Goal: Transaction & Acquisition: Purchase product/service

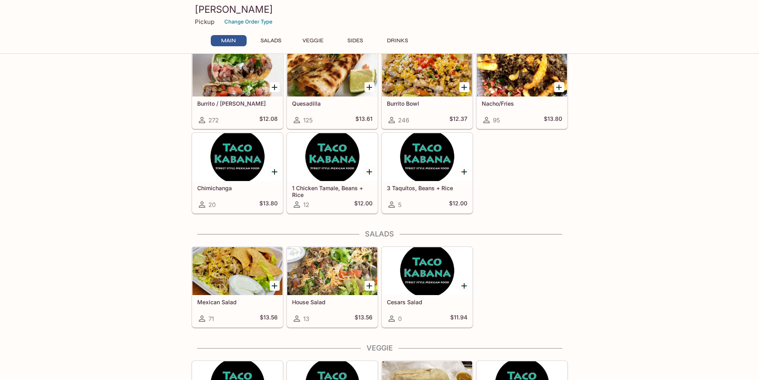
scroll to position [80, 0]
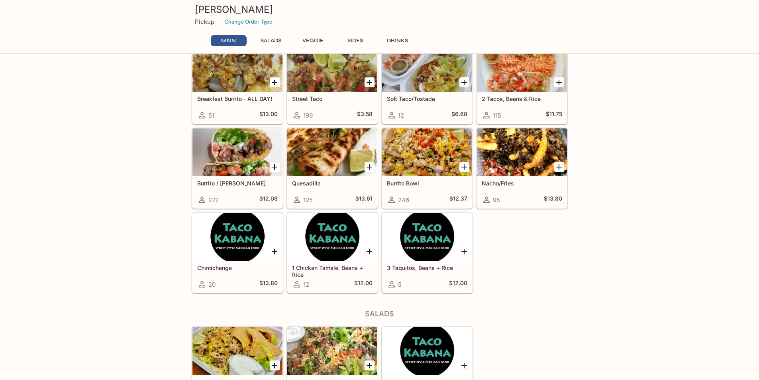
click at [429, 154] on div at bounding box center [427, 152] width 90 height 48
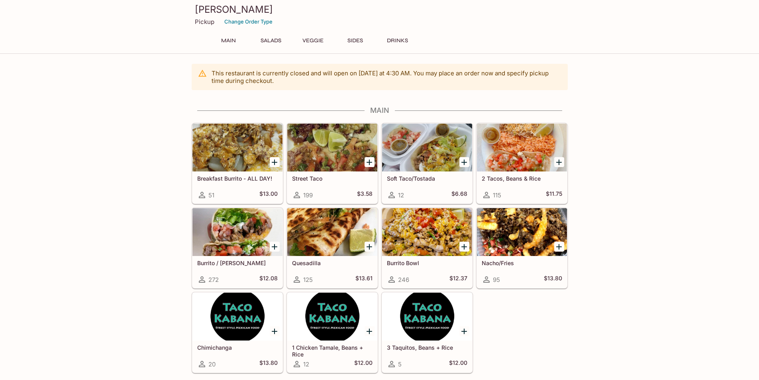
click at [497, 147] on div at bounding box center [522, 147] width 90 height 48
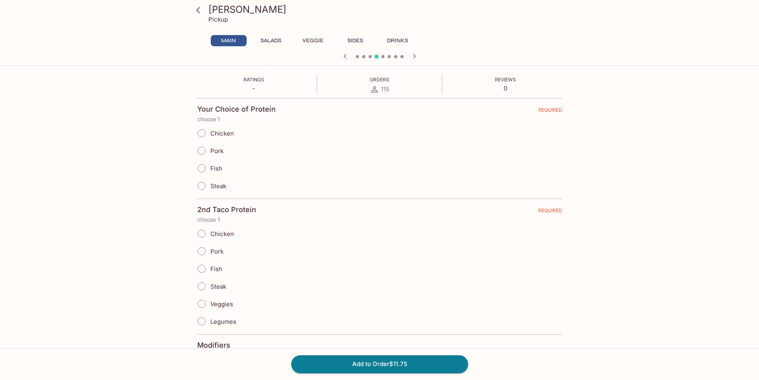
scroll to position [119, 0]
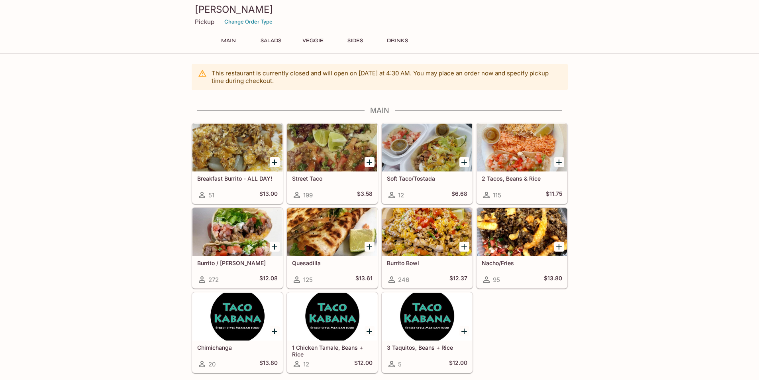
click at [234, 42] on button "Main" at bounding box center [229, 40] width 36 height 11
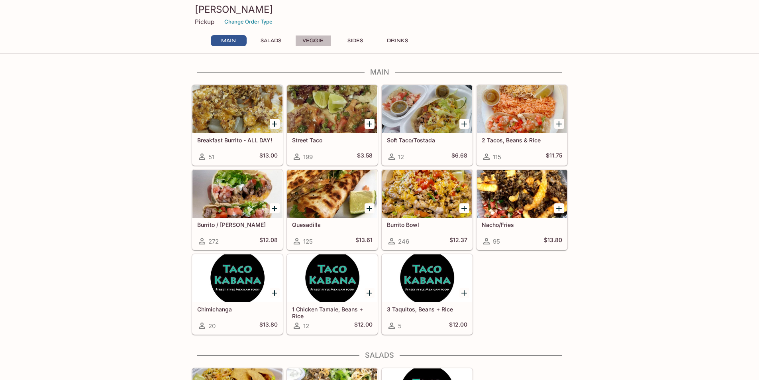
click at [317, 40] on button "Veggie" at bounding box center [313, 40] width 36 height 11
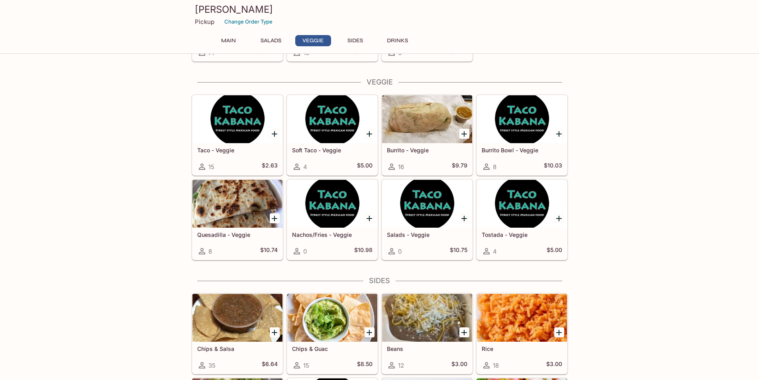
scroll to position [435, 0]
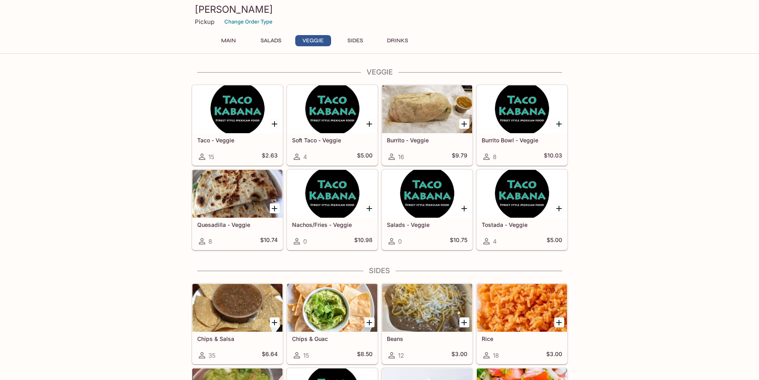
click at [420, 114] on div at bounding box center [427, 109] width 90 height 48
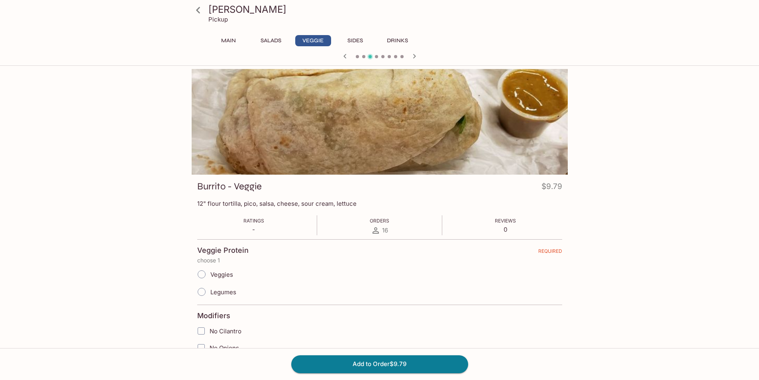
click at [204, 273] on input "Veggies" at bounding box center [201, 274] width 17 height 17
radio input "true"
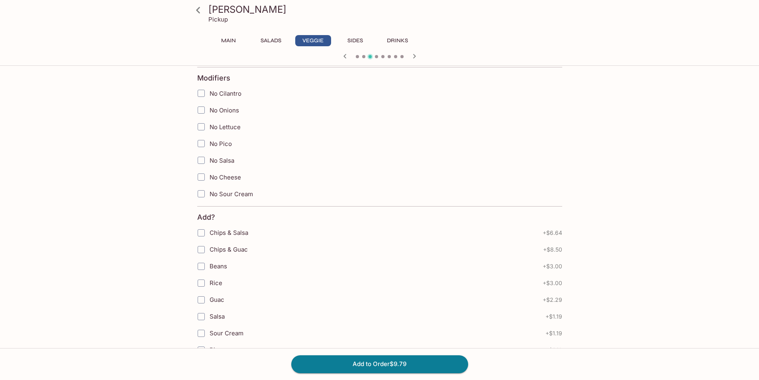
scroll to position [239, 0]
click at [205, 263] on input "Beans" at bounding box center [201, 264] width 16 height 16
checkbox input "true"
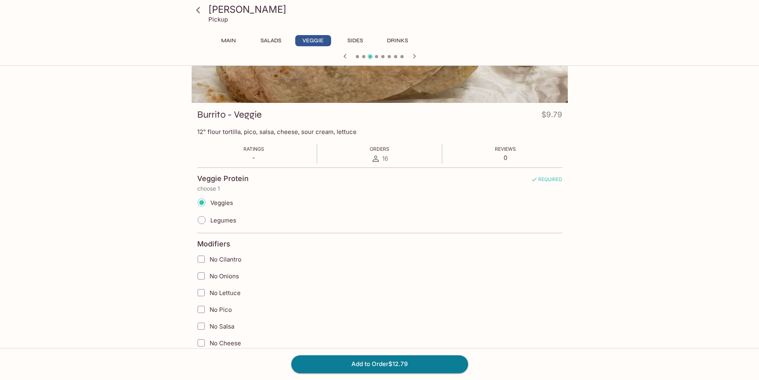
scroll to position [0, 0]
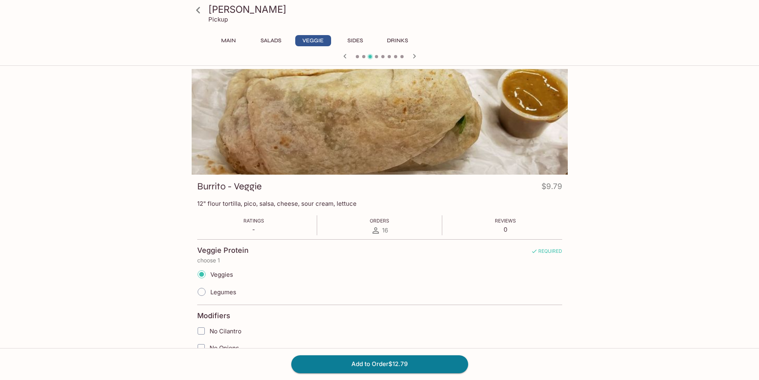
click at [376, 110] on div at bounding box center [380, 122] width 376 height 106
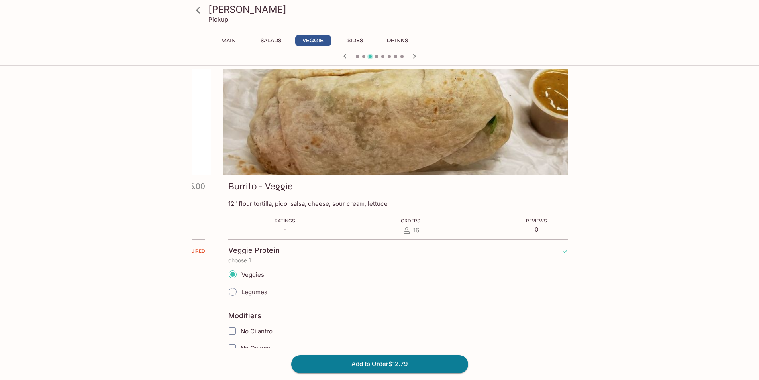
click at [231, 206] on p "12" flour tortilla, pico, salsa, cheese, sour cream, lettuce" at bounding box center [410, 204] width 365 height 8
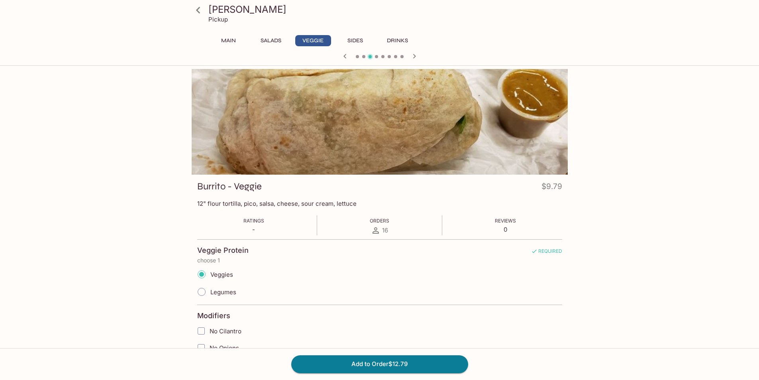
click at [278, 204] on p "12" flour tortilla, pico, salsa, cheese, sour cream, lettuce" at bounding box center [379, 204] width 365 height 8
click at [270, 228] on div "Ratings - Orders 16 Reviews 0" at bounding box center [379, 225] width 365 height 20
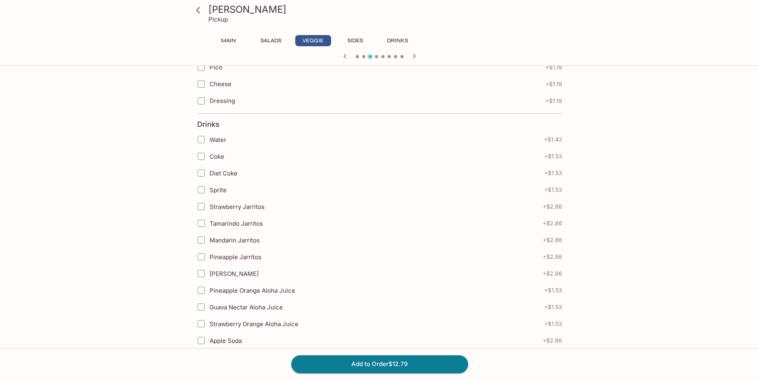
scroll to position [539, 0]
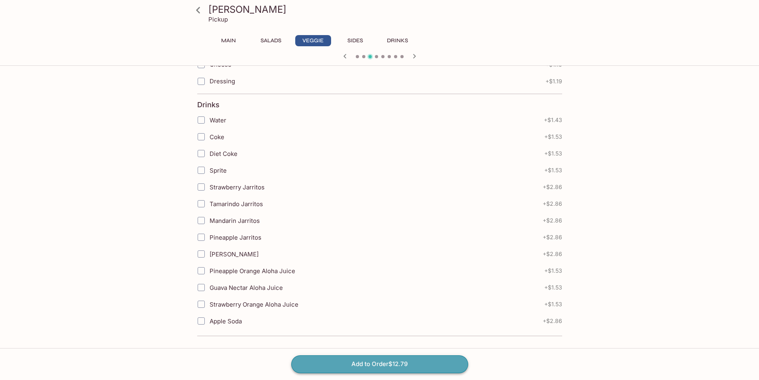
click at [371, 360] on button "Add to Order $12.79" at bounding box center [379, 364] width 177 height 18
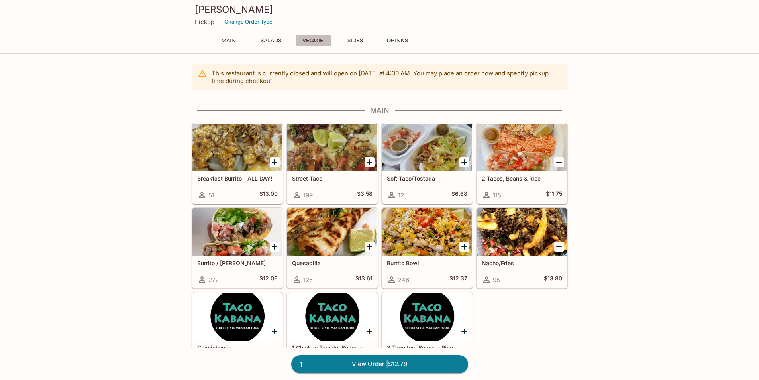
click at [317, 42] on button "Veggie" at bounding box center [313, 40] width 36 height 11
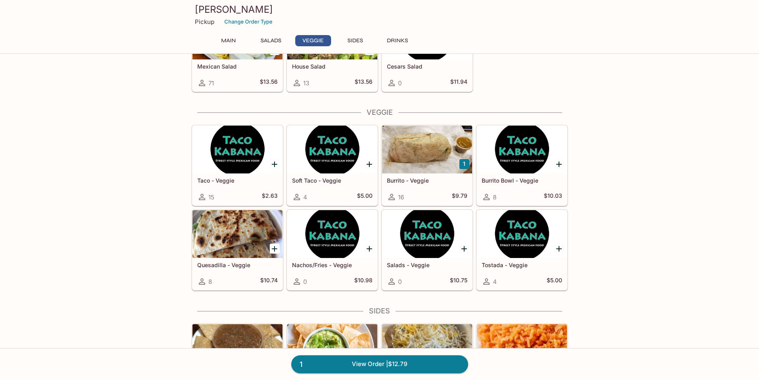
scroll to position [435, 0]
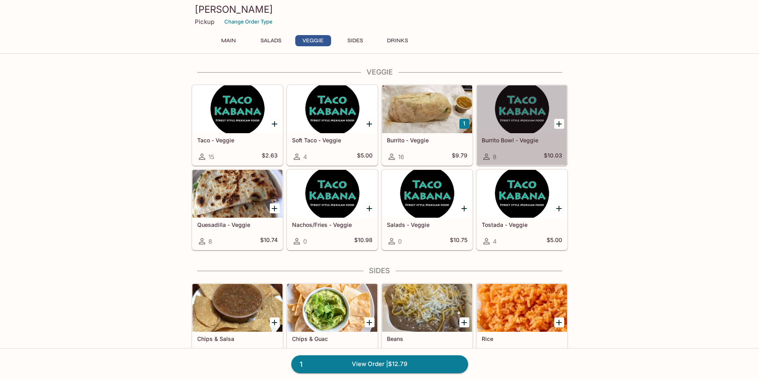
click at [525, 100] on div at bounding box center [522, 109] width 90 height 48
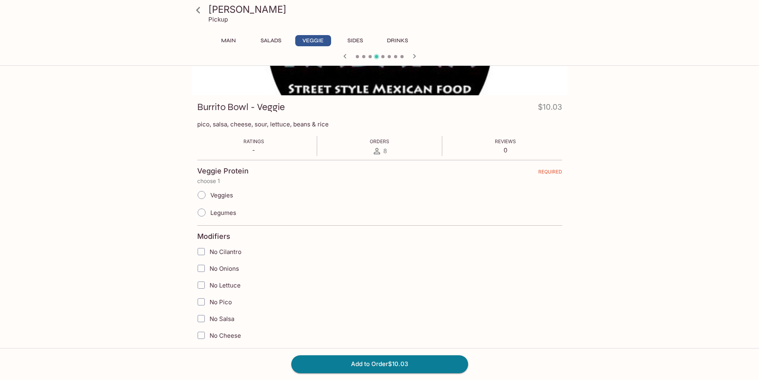
scroll to position [80, 0]
click at [200, 193] on input "Veggies" at bounding box center [201, 194] width 17 height 17
radio input "true"
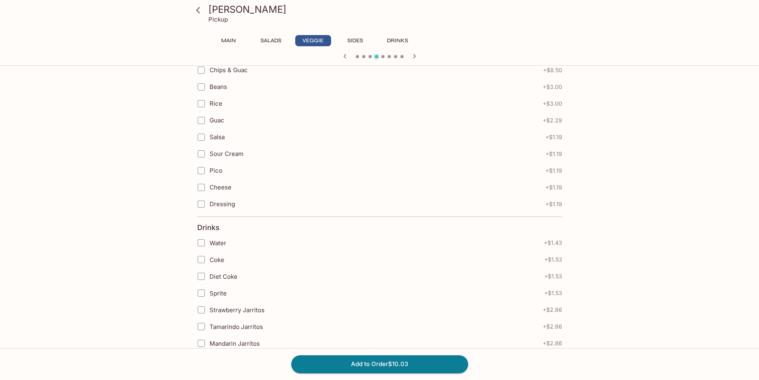
scroll to position [539, 0]
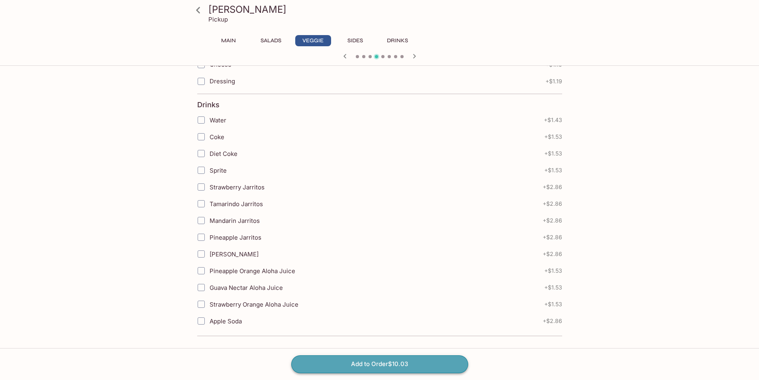
click at [416, 362] on button "Add to Order $10.03" at bounding box center [379, 364] width 177 height 18
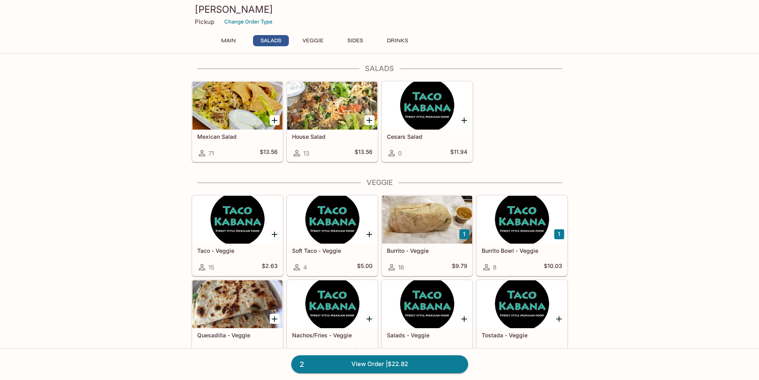
scroll to position [358, 0]
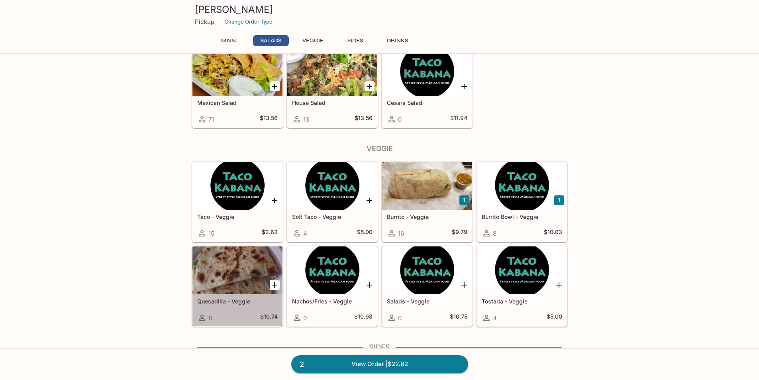
click at [237, 265] on div at bounding box center [237, 270] width 90 height 48
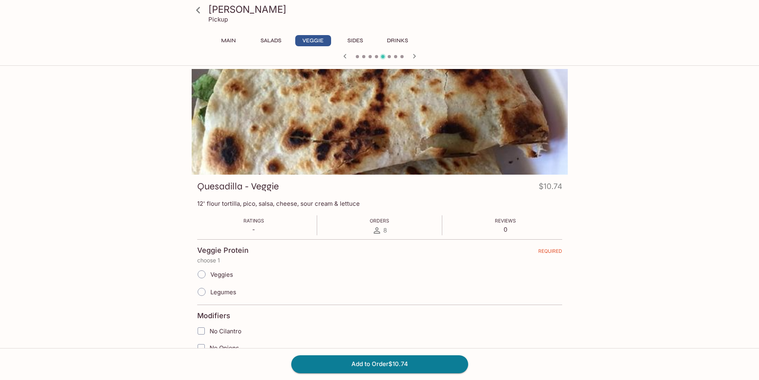
click at [219, 276] on span "Veggies" at bounding box center [221, 274] width 23 height 8
click at [210, 276] on input "Veggies" at bounding box center [201, 274] width 17 height 17
radio input "true"
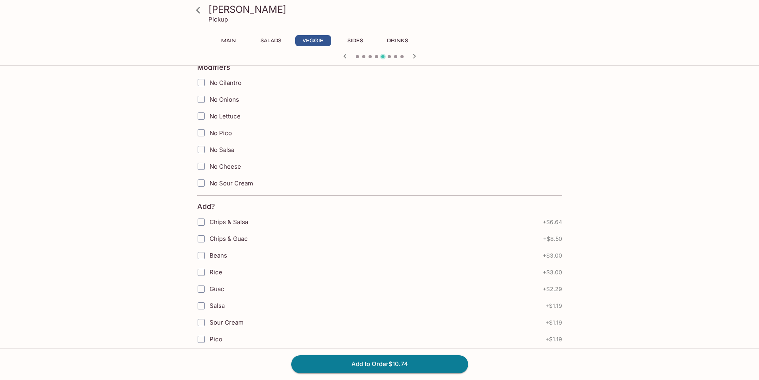
scroll to position [279, 0]
